Goal: Check status

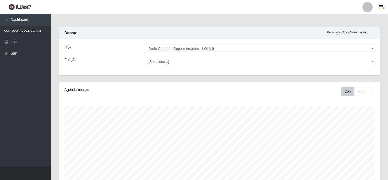
select select "398"
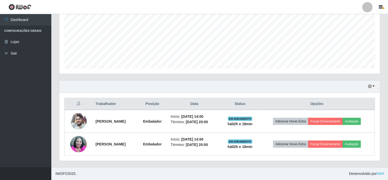
scroll to position [106, 321]
click at [371, 85] on icon "button" at bounding box center [370, 87] width 4 height 4
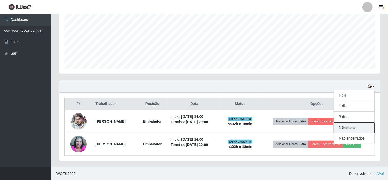
click at [350, 129] on button "1 Semana" at bounding box center [354, 128] width 41 height 11
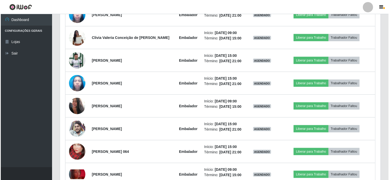
scroll to position [486, 0]
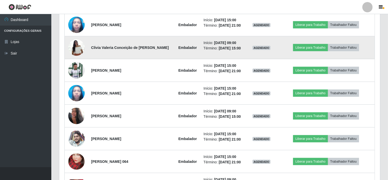
click at [81, 47] on img at bounding box center [76, 48] width 16 height 22
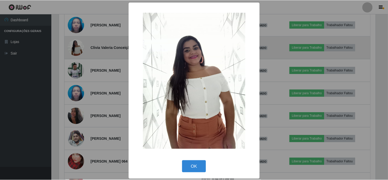
scroll to position [106, 318]
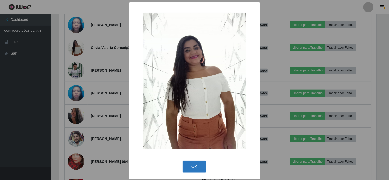
click at [193, 167] on button "OK" at bounding box center [195, 167] width 24 height 12
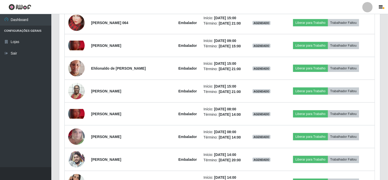
scroll to position [628, 0]
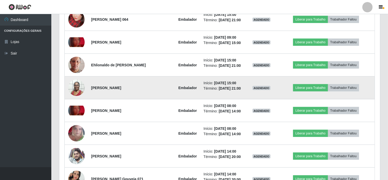
click at [76, 88] on img at bounding box center [76, 88] width 16 height 22
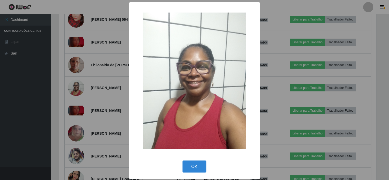
click at [45, 105] on div "× OK Cancel" at bounding box center [194, 90] width 389 height 180
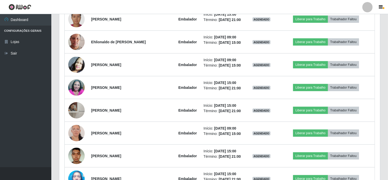
scroll to position [321, 0]
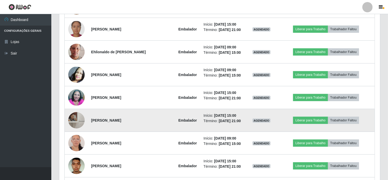
click at [75, 121] on img at bounding box center [76, 120] width 16 height 21
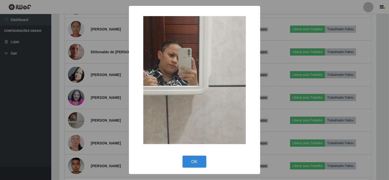
click at [36, 98] on div "× OK Cancel" at bounding box center [194, 90] width 389 height 180
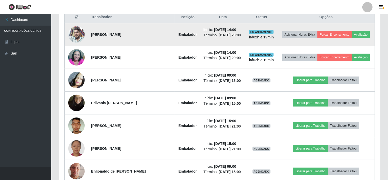
scroll to position [207, 0]
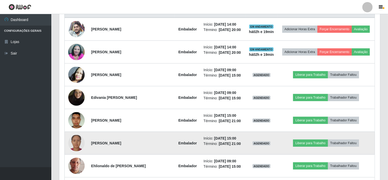
click at [71, 144] on img at bounding box center [76, 143] width 16 height 16
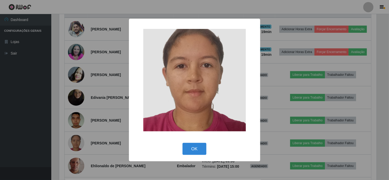
click at [46, 127] on div "× OK Cancel" at bounding box center [194, 90] width 389 height 180
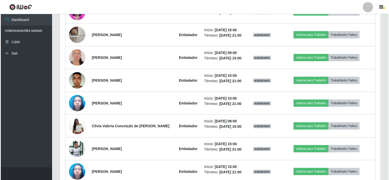
scroll to position [435, 0]
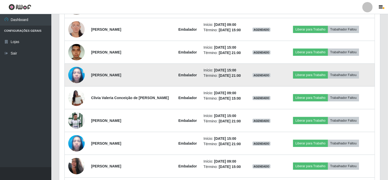
click at [75, 74] on img at bounding box center [76, 75] width 16 height 22
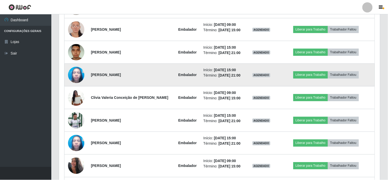
scroll to position [106, 318]
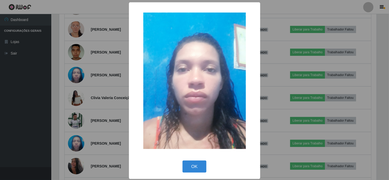
click at [41, 89] on div "× OK Cancel" at bounding box center [194, 90] width 389 height 180
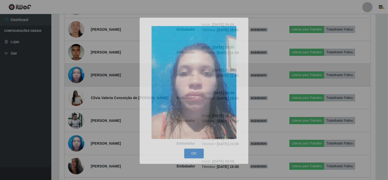
scroll to position [0, 0]
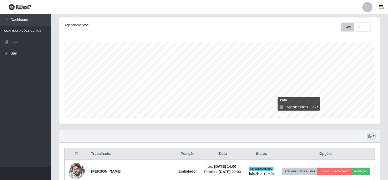
click at [371, 137] on icon "button" at bounding box center [370, 137] width 4 height 4
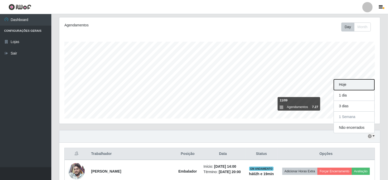
click at [349, 86] on button "Hoje" at bounding box center [354, 85] width 41 height 11
